Goal: Obtain resource: Obtain resource

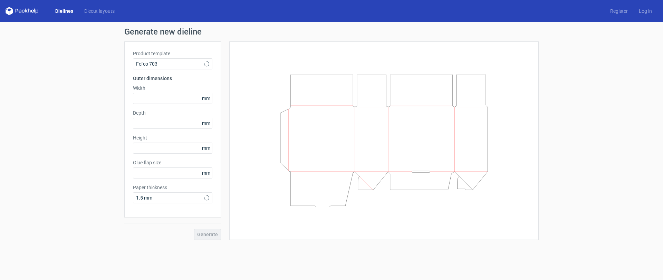
type input "25"
click at [156, 99] on input "text" at bounding box center [172, 98] width 79 height 11
type input "53"
click at [172, 93] on input "53" at bounding box center [172, 98] width 79 height 11
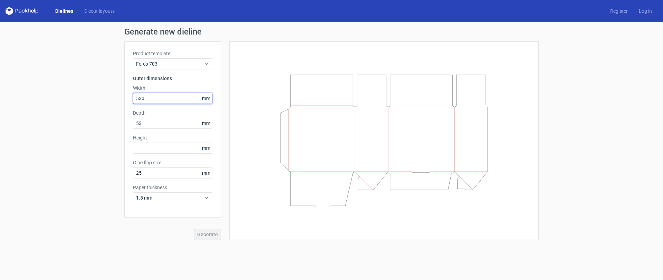
type input "530"
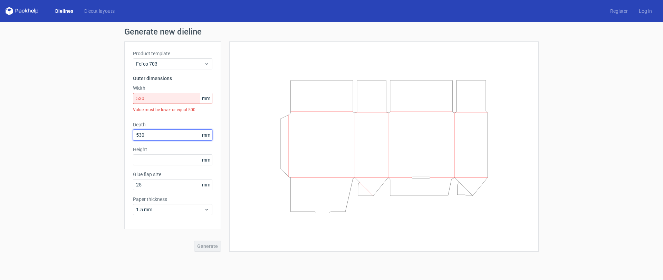
type input "530"
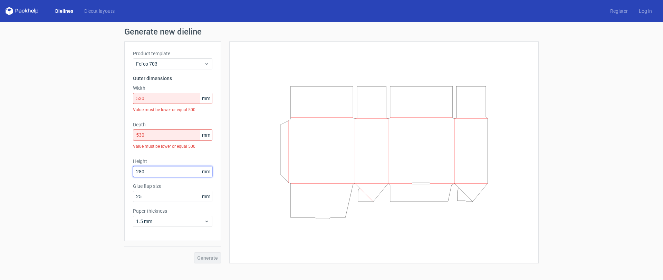
type input "280"
type input "5"
click at [154, 94] on input "530" at bounding box center [172, 98] width 79 height 11
drag, startPoint x: 155, startPoint y: 97, endPoint x: 108, endPoint y: 92, distance: 47.6
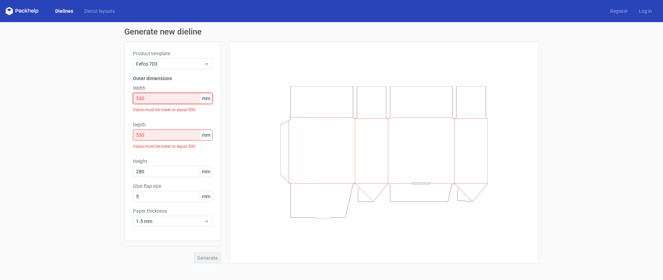
click at [108, 92] on div "Generate new dieline Product template Fefco 703 Outer dimensions Width 530 mm V…" at bounding box center [331, 145] width 663 height 247
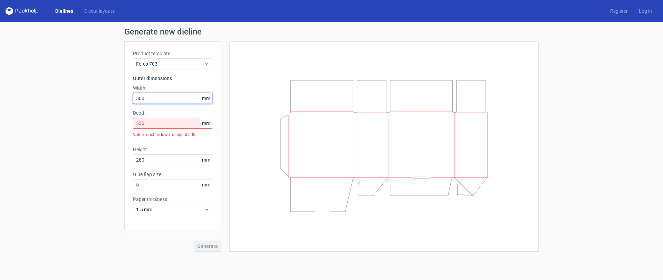
type input "500"
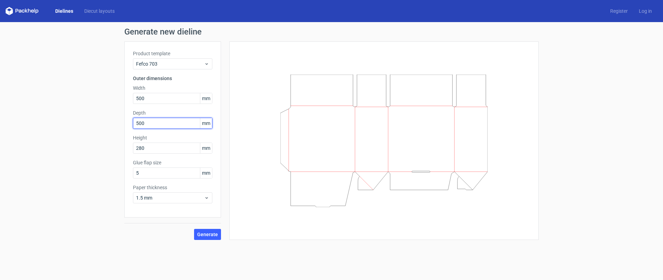
type input "500"
click at [181, 174] on input "5" at bounding box center [172, 172] width 79 height 11
drag, startPoint x: 148, startPoint y: 173, endPoint x: 125, endPoint y: 171, distance: 23.9
click at [125, 173] on div "Product template Fefco 703 Outer dimensions Width 500 mm Depth 500 mm Height 28…" at bounding box center [172, 129] width 97 height 176
type input "3"
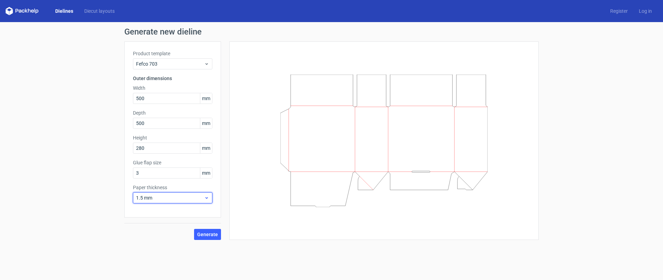
click at [171, 200] on span "1.5 mm" at bounding box center [170, 197] width 68 height 7
click at [254, 219] on div at bounding box center [384, 140] width 292 height 181
click at [177, 61] on span "Fefco 703" at bounding box center [170, 63] width 68 height 7
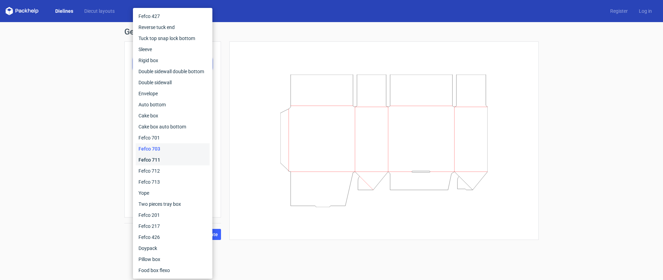
click at [158, 159] on div "Fefco 711" at bounding box center [173, 159] width 74 height 11
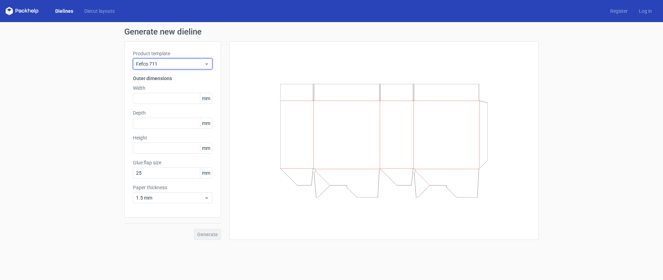
click at [154, 67] on div "Fefco 711" at bounding box center [172, 63] width 79 height 11
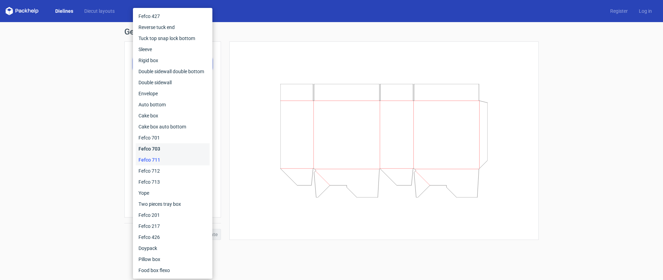
click at [168, 147] on div "Fefco 703" at bounding box center [173, 148] width 74 height 11
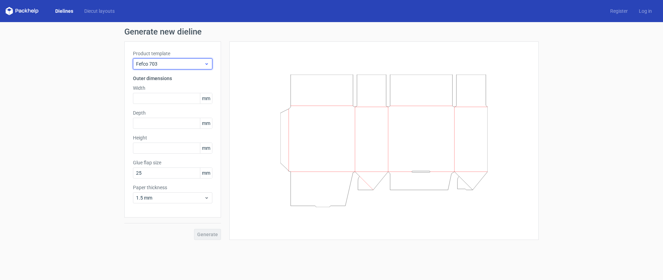
click at [160, 65] on span "Fefco 703" at bounding box center [170, 63] width 68 height 7
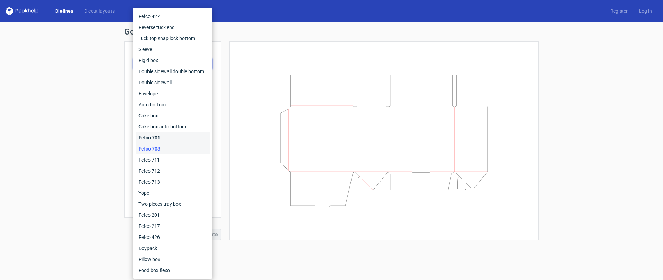
click at [153, 137] on div "Fefco 701" at bounding box center [173, 137] width 74 height 11
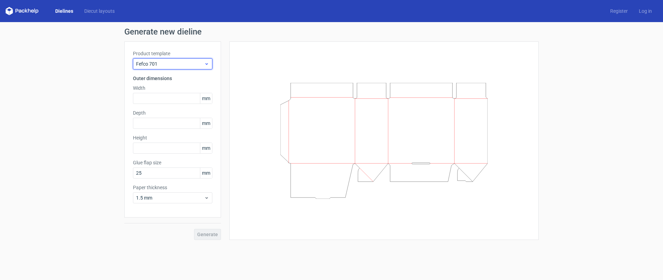
click at [148, 61] on span "Fefco 701" at bounding box center [170, 63] width 68 height 7
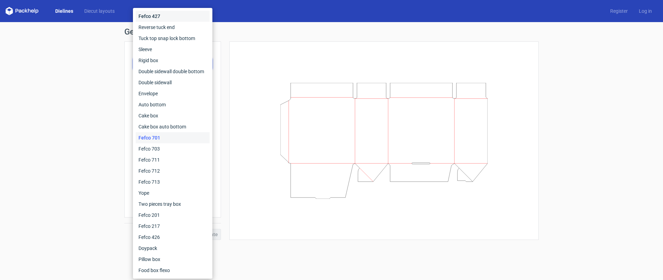
click at [160, 19] on div "Fefco 427" at bounding box center [173, 16] width 74 height 11
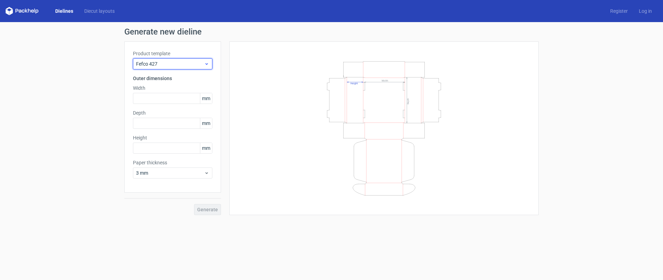
click at [151, 61] on span "Fefco 427" at bounding box center [170, 63] width 68 height 7
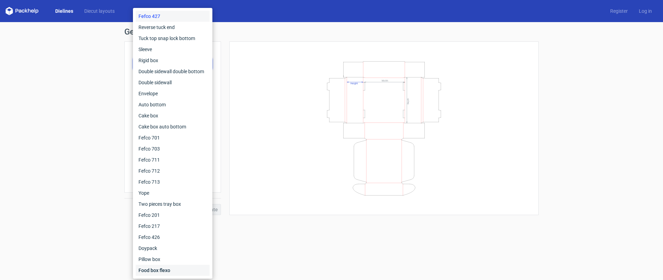
click at [162, 268] on div "Food box flexo" at bounding box center [173, 270] width 74 height 11
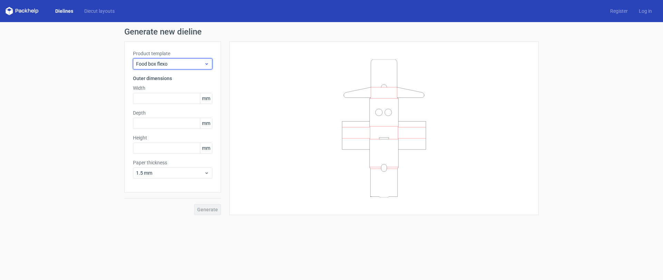
click at [156, 65] on span "Food box flexo" at bounding box center [170, 63] width 68 height 7
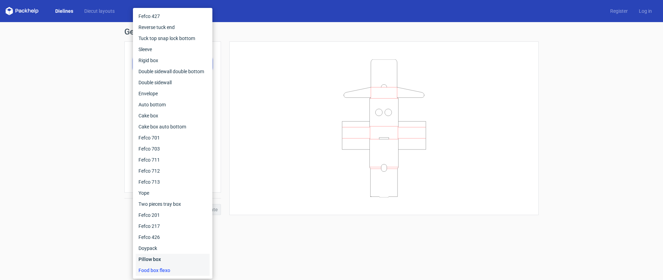
click at [154, 258] on div "Pillow box" at bounding box center [173, 259] width 74 height 11
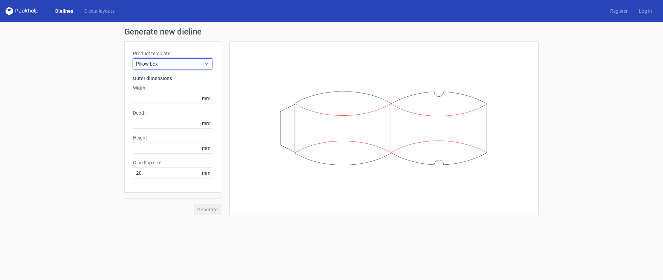
click at [151, 65] on span "Pillow box" at bounding box center [170, 63] width 68 height 7
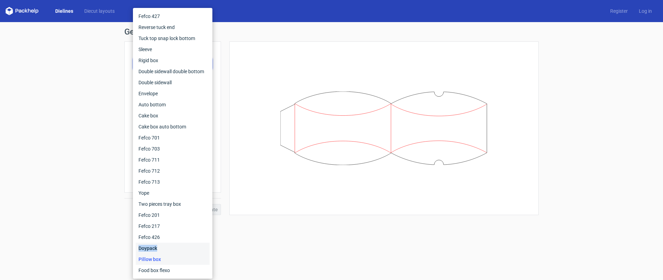
drag, startPoint x: 157, startPoint y: 244, endPoint x: 157, endPoint y: 237, distance: 6.9
click at [157, 244] on div "Doypack" at bounding box center [173, 248] width 74 height 11
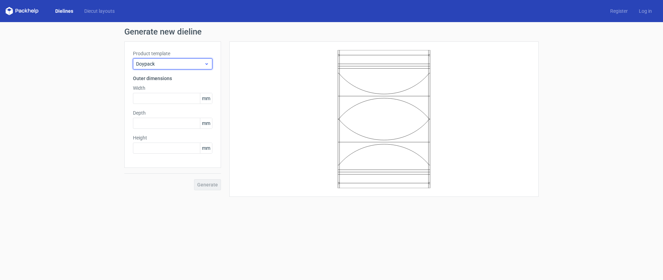
click at [161, 62] on span "Doypack" at bounding box center [170, 63] width 68 height 7
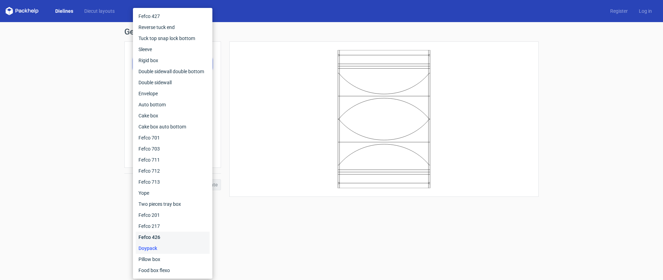
click at [158, 237] on div "Fefco 426" at bounding box center [173, 237] width 74 height 11
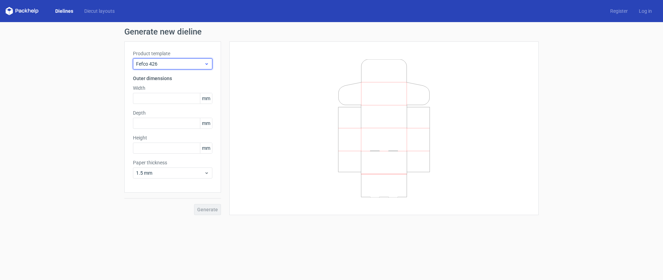
click at [153, 63] on span "Fefco 426" at bounding box center [170, 63] width 68 height 7
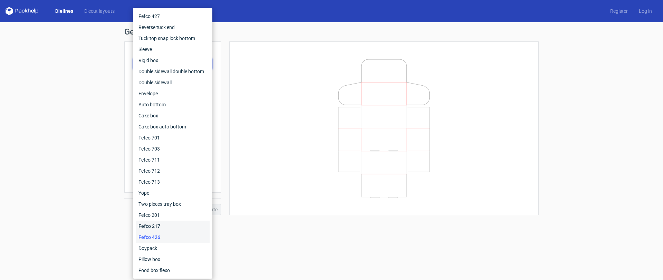
click at [150, 227] on div "Fefco 217" at bounding box center [173, 226] width 74 height 11
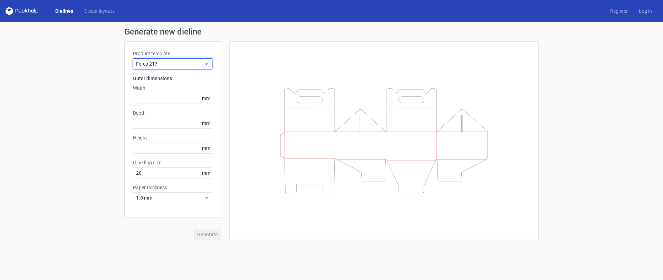
click at [148, 63] on span "Fefco 217" at bounding box center [170, 63] width 68 height 7
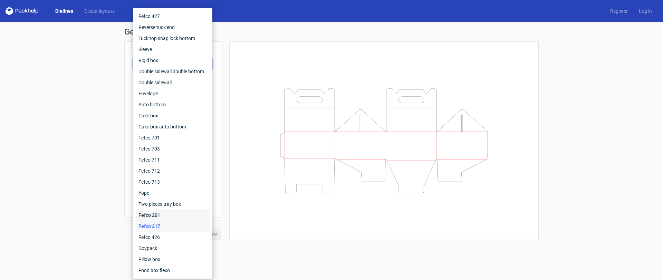
click at [149, 217] on div "Fefco 201" at bounding box center [173, 214] width 74 height 11
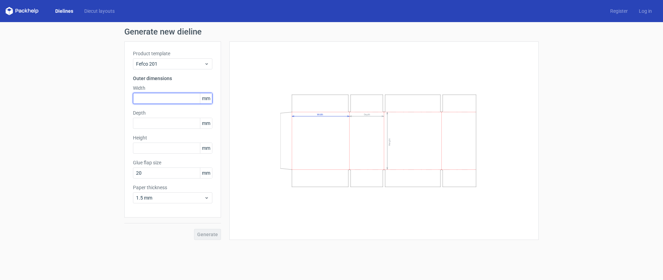
click at [158, 100] on input "text" at bounding box center [172, 98] width 79 height 11
type input "530"
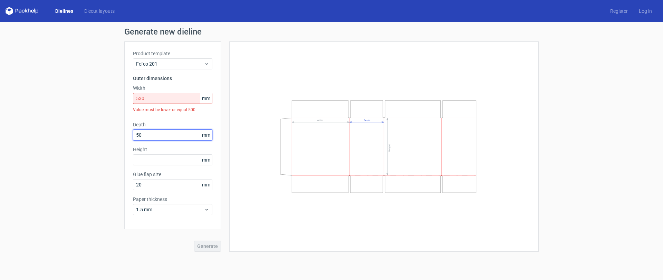
type input "50"
click at [149, 97] on input "530" at bounding box center [172, 98] width 79 height 11
drag, startPoint x: 156, startPoint y: 98, endPoint x: 116, endPoint y: 97, distance: 40.0
click at [117, 98] on div "Generate new dieline Product template Fefco 201 Outer dimensions Width 530 mm V…" at bounding box center [331, 139] width 663 height 235
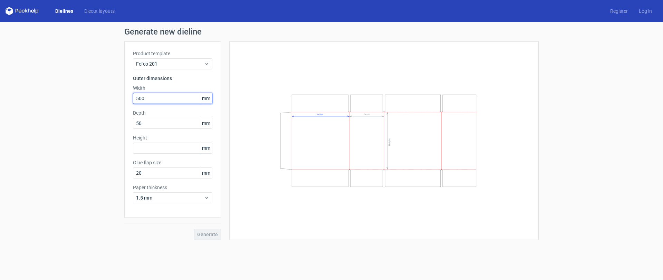
type input "500"
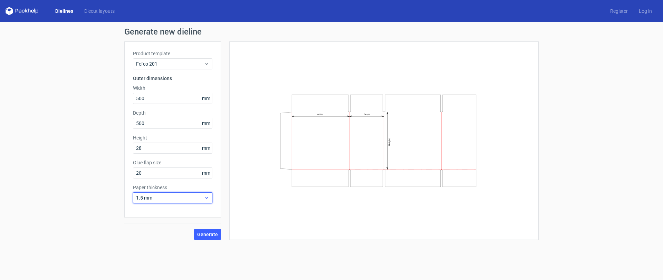
click at [164, 198] on span "1.5 mm" at bounding box center [170, 197] width 68 height 7
click at [150, 268] on div "4 mm" at bounding box center [173, 268] width 74 height 11
click at [210, 232] on span "Generate" at bounding box center [207, 234] width 21 height 5
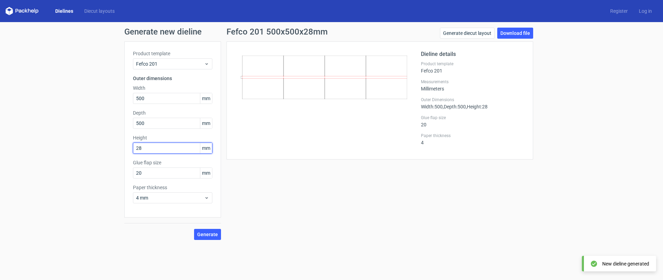
click at [157, 148] on input "28" at bounding box center [172, 148] width 79 height 11
type input "280"
click at [203, 233] on span "Generate" at bounding box center [207, 234] width 21 height 5
click at [516, 30] on link "Download file" at bounding box center [515, 33] width 36 height 11
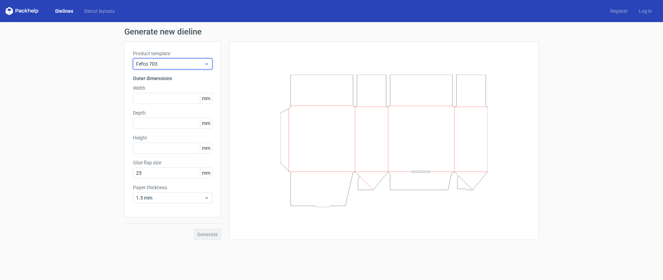
click at [173, 60] on div "Fefco 703" at bounding box center [172, 63] width 79 height 11
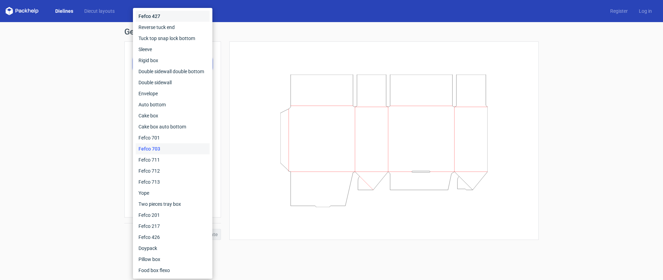
click at [150, 21] on div "Fefco 427" at bounding box center [173, 16] width 74 height 11
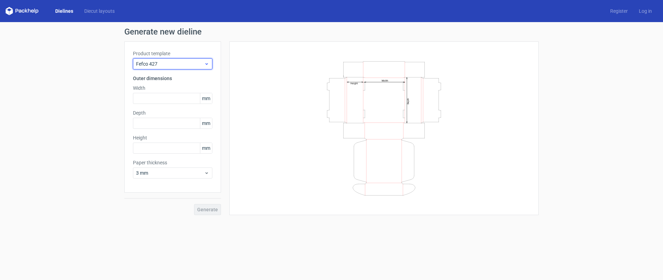
click at [159, 63] on span "Fefco 427" at bounding box center [170, 63] width 68 height 7
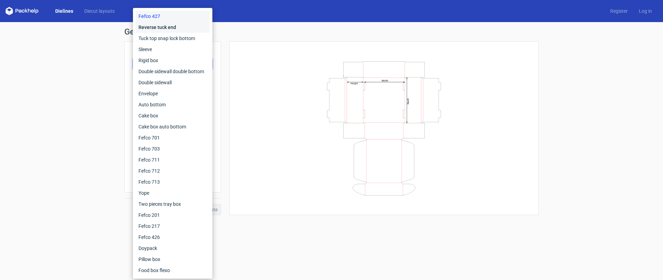
click at [154, 28] on div "Reverse tuck end" at bounding box center [173, 27] width 74 height 11
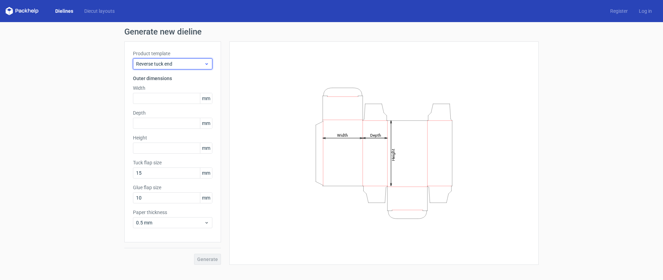
click at [148, 66] on span "Reverse tuck end" at bounding box center [170, 63] width 68 height 7
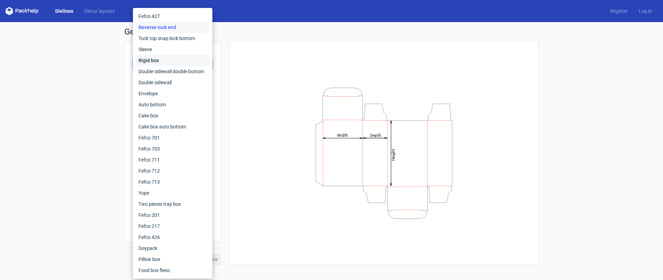
click at [149, 59] on div "Rigid box" at bounding box center [173, 60] width 74 height 11
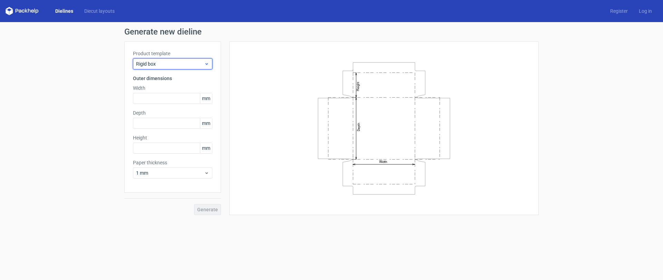
click at [170, 63] on span "Rigid box" at bounding box center [170, 63] width 68 height 7
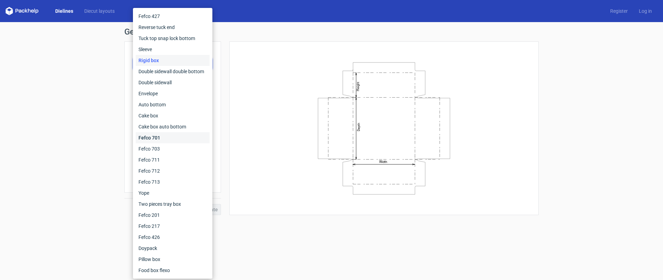
click at [173, 134] on div "Fefco 701" at bounding box center [173, 137] width 74 height 11
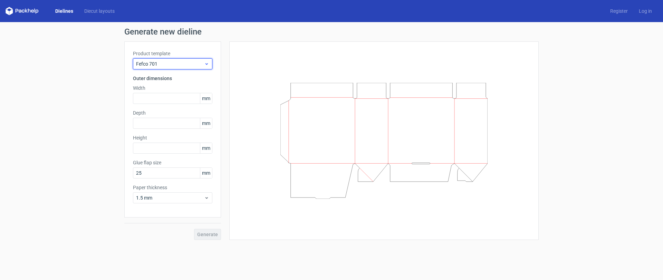
click at [175, 62] on span "Fefco 701" at bounding box center [170, 63] width 68 height 7
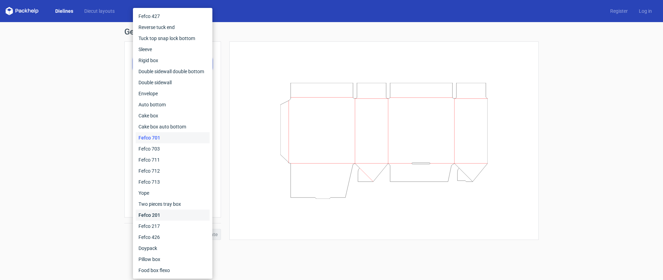
click at [164, 214] on div "Fefco 201" at bounding box center [173, 214] width 74 height 11
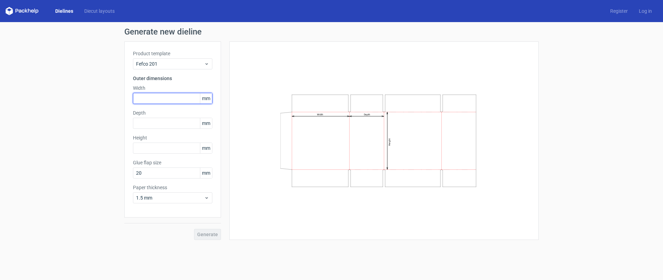
click at [175, 98] on input "text" at bounding box center [172, 98] width 79 height 11
type input "500"
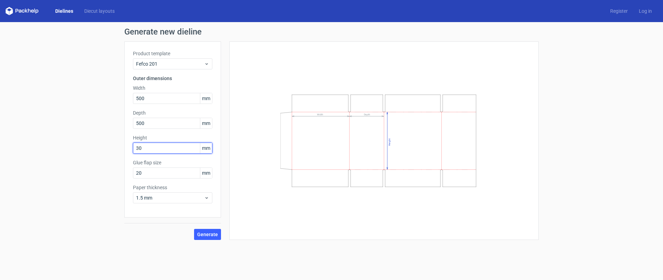
click at [127, 150] on div "Product template Fefco 201 Outer dimensions Width 500 mm Depth 500 mm Height 30…" at bounding box center [172, 129] width 97 height 176
click at [160, 198] on span "1.5 mm" at bounding box center [170, 197] width 68 height 7
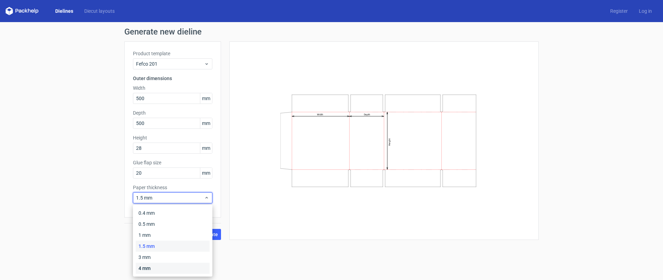
click at [151, 269] on div "4 mm" at bounding box center [173, 268] width 74 height 11
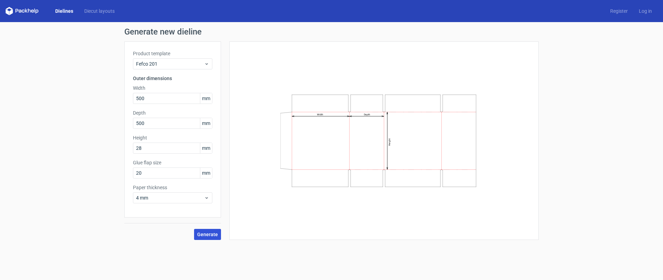
click at [205, 234] on span "Generate" at bounding box center [207, 234] width 21 height 5
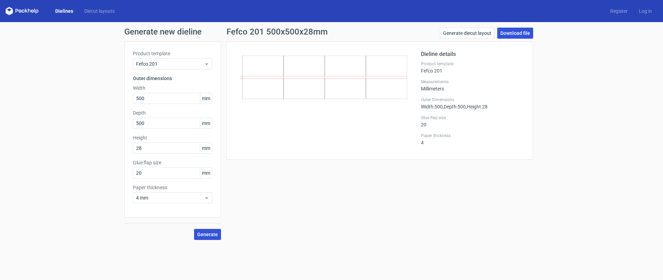
click at [515, 33] on link "Download file" at bounding box center [515, 33] width 36 height 11
click at [170, 148] on input "28" at bounding box center [172, 148] width 79 height 11
type input "280"
type input "50"
click at [200, 235] on span "Generate" at bounding box center [207, 234] width 21 height 5
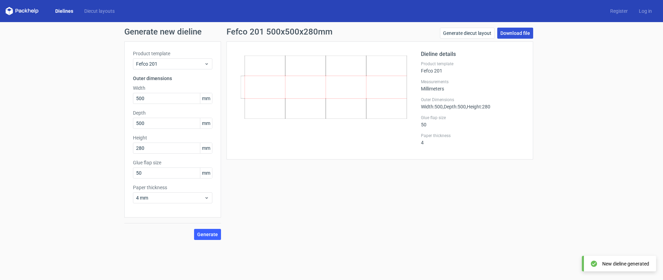
click at [504, 37] on link "Download file" at bounding box center [515, 33] width 36 height 11
click at [156, 96] on input "500" at bounding box center [172, 98] width 79 height 11
drag, startPoint x: 155, startPoint y: 100, endPoint x: 123, endPoint y: 99, distance: 32.8
click at [123, 98] on div "Generate new dieline Product template Fefco 201 Outer dimensions Width 500 mm D…" at bounding box center [331, 133] width 663 height 223
type input "300"
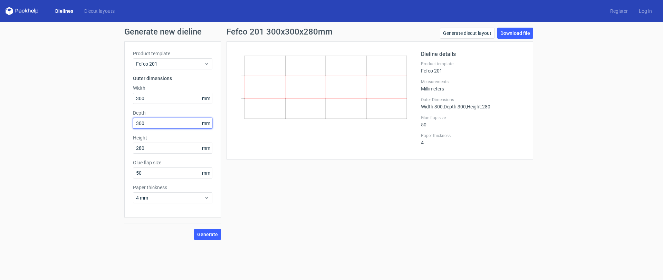
type input "300"
click at [163, 197] on span "4 mm" at bounding box center [170, 197] width 68 height 7
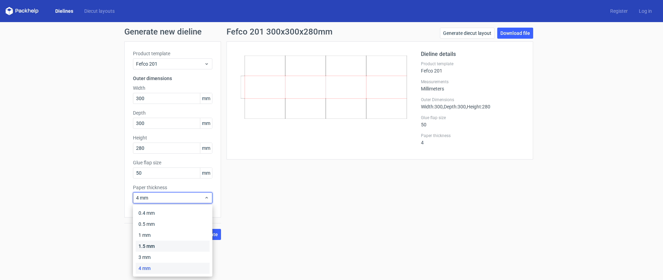
click at [151, 246] on div "1.5 mm" at bounding box center [173, 246] width 74 height 11
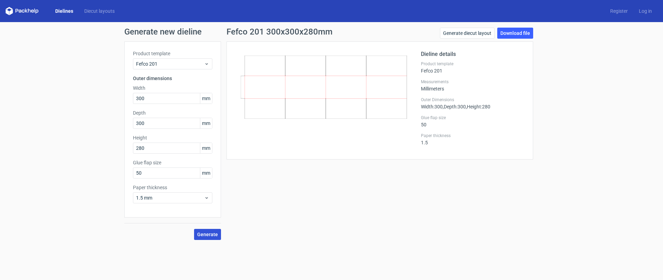
click at [198, 237] on button "Generate" at bounding box center [207, 234] width 27 height 11
click at [164, 196] on span "1.5 mm" at bounding box center [170, 197] width 68 height 7
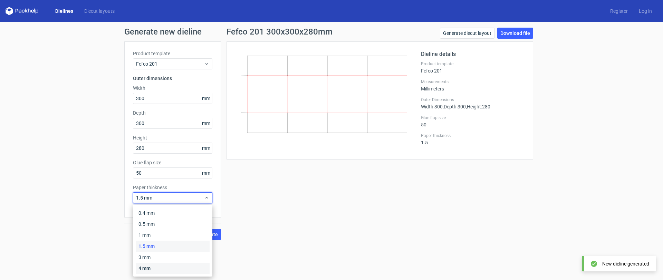
click at [151, 266] on div "4 mm" at bounding box center [173, 268] width 74 height 11
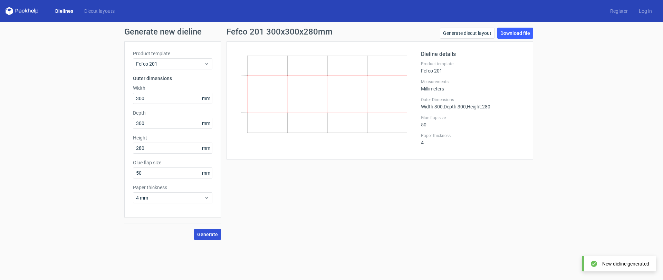
click at [204, 237] on button "Generate" at bounding box center [207, 234] width 27 height 11
click at [296, 78] on icon at bounding box center [324, 94] width 166 height 77
click at [151, 173] on input "50" at bounding box center [172, 172] width 79 height 11
drag, startPoint x: 153, startPoint y: 174, endPoint x: 126, endPoint y: 174, distance: 26.2
click at [126, 174] on div "Product template Fefco 201 Outer dimensions Width 300 mm Depth 300 mm Height 28…" at bounding box center [172, 129] width 97 height 176
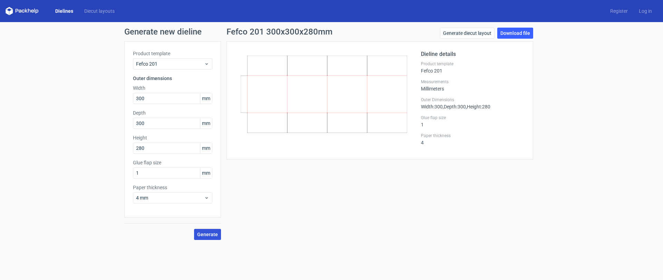
click at [205, 236] on span "Generate" at bounding box center [207, 234] width 21 height 5
click at [152, 172] on input "1" at bounding box center [172, 172] width 79 height 11
drag, startPoint x: 153, startPoint y: 173, endPoint x: 130, endPoint y: 172, distance: 22.8
click at [130, 172] on div "Product template Fefco 201 Outer dimensions Width 300 mm Depth 300 mm Height 28…" at bounding box center [172, 129] width 97 height 176
drag, startPoint x: 120, startPoint y: 174, endPoint x: 116, endPoint y: 171, distance: 5.3
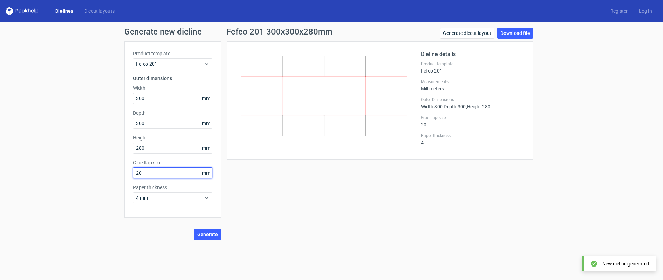
click at [115, 173] on div "Generate new dieline Product template Fefco 201 Outer dimensions Width 300 mm D…" at bounding box center [331, 133] width 663 height 223
type input "25"
click at [201, 233] on span "Generate" at bounding box center [207, 234] width 21 height 5
click at [516, 34] on link "Download file" at bounding box center [515, 33] width 36 height 11
click at [557, 118] on div "Generate new dieline Product template Fefco 201 Outer dimensions Width 300 mm D…" at bounding box center [331, 133] width 663 height 223
